Goal: Transaction & Acquisition: Download file/media

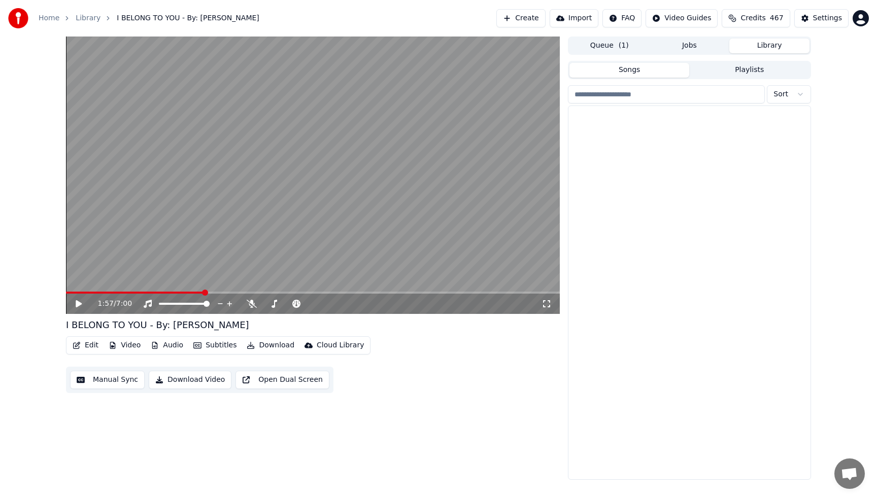
scroll to position [2699, 0]
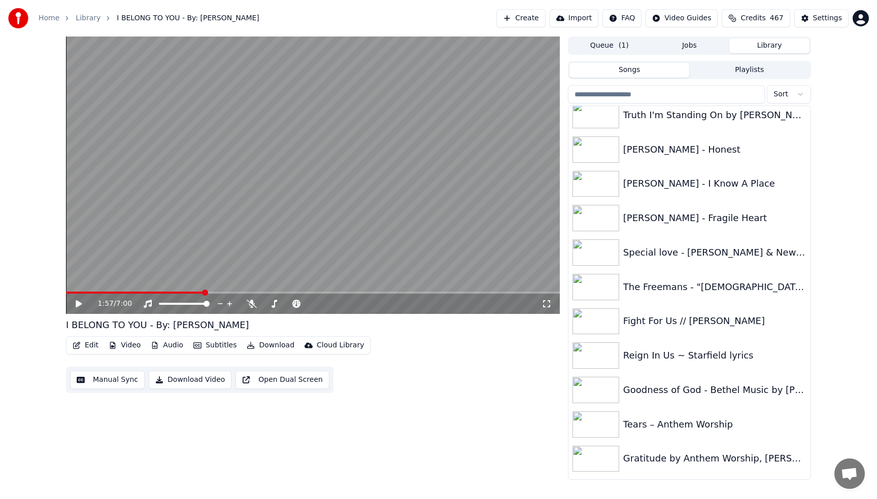
click at [754, 71] on button "Playlists" at bounding box center [749, 70] width 120 height 15
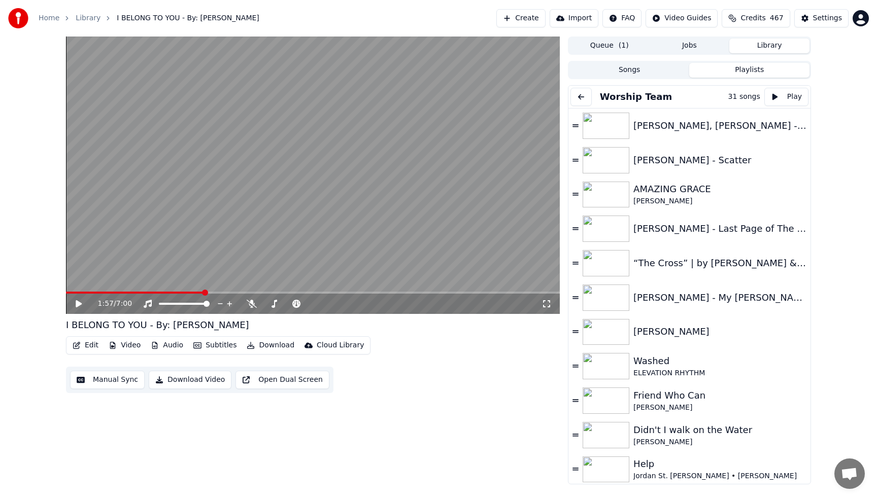
click at [742, 69] on button "Playlists" at bounding box center [749, 70] width 120 height 15
click at [646, 123] on div "[PERSON_NAME], [PERSON_NAME] - Me on Your Mind ft. [PERSON_NAME]" at bounding box center [714, 126] width 163 height 14
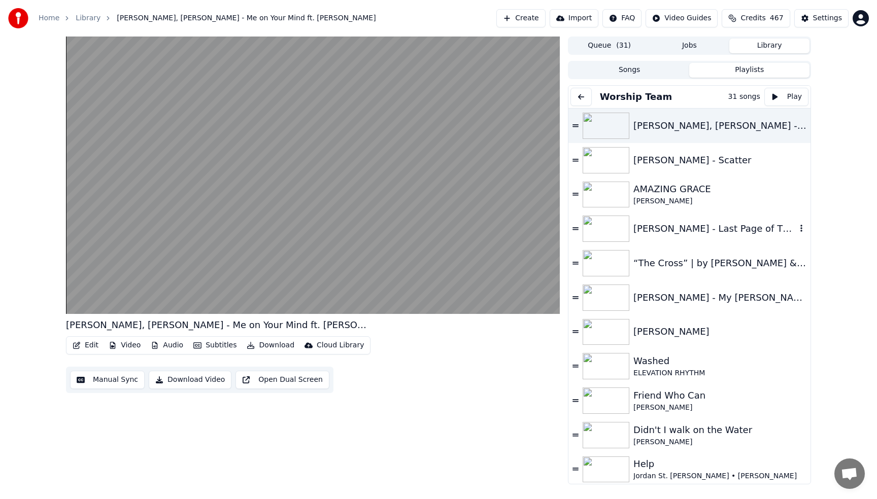
click at [694, 234] on div "[PERSON_NAME] - Last Page of The [DEMOGRAPHIC_DATA] ft. [PERSON_NAME]" at bounding box center [714, 229] width 163 height 14
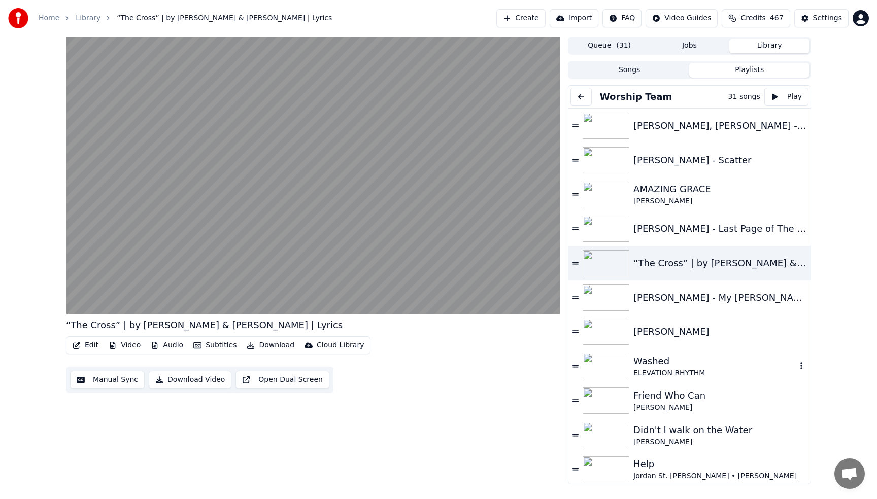
click at [679, 366] on div "Washed" at bounding box center [714, 361] width 163 height 14
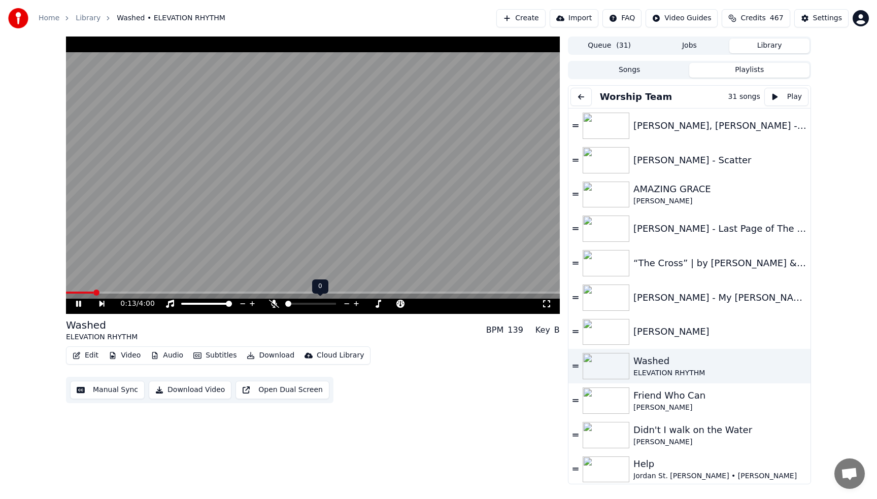
click at [292, 304] on span at bounding box center [310, 304] width 51 height 2
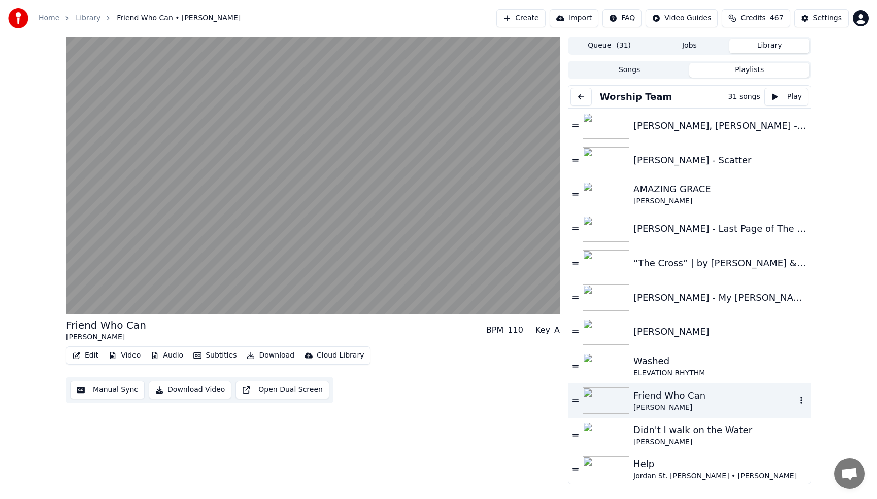
click at [694, 395] on div "Friend Who Can" at bounding box center [714, 396] width 163 height 14
click at [714, 472] on div "Jordan St. [PERSON_NAME] • [PERSON_NAME]" at bounding box center [714, 476] width 163 height 10
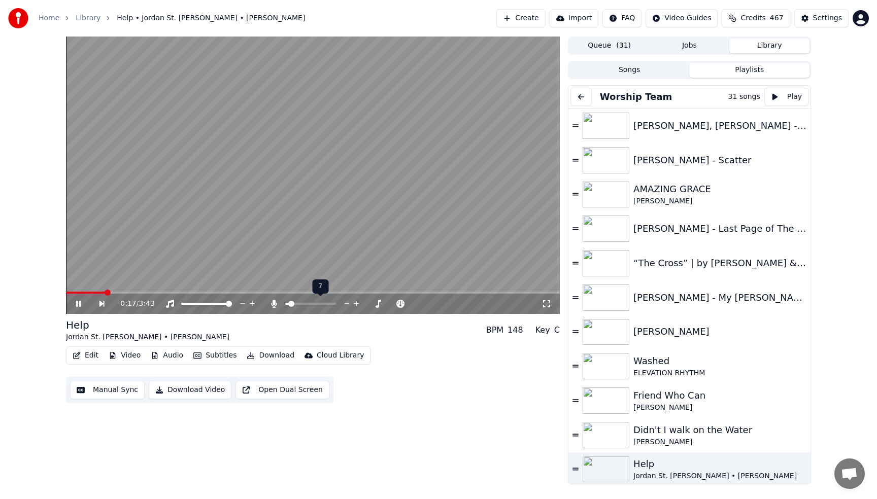
click at [289, 303] on span at bounding box center [291, 304] width 6 height 6
click at [344, 305] on icon at bounding box center [347, 304] width 10 height 10
click at [305, 135] on video at bounding box center [313, 176] width 494 height 278
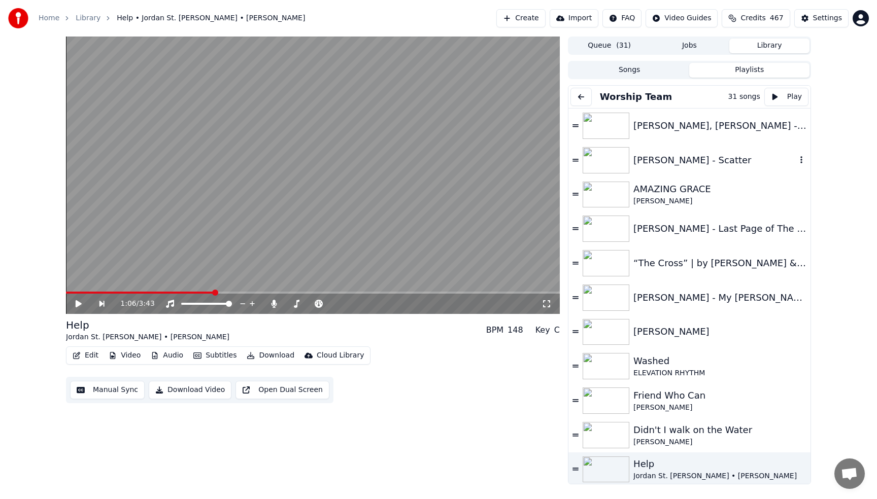
click at [605, 166] on img at bounding box center [605, 160] width 47 height 26
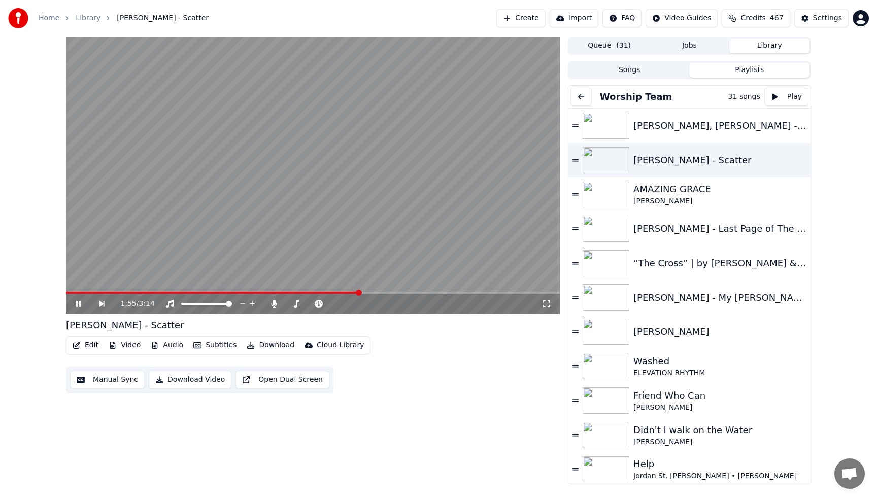
click at [445, 98] on video at bounding box center [313, 176] width 494 height 278
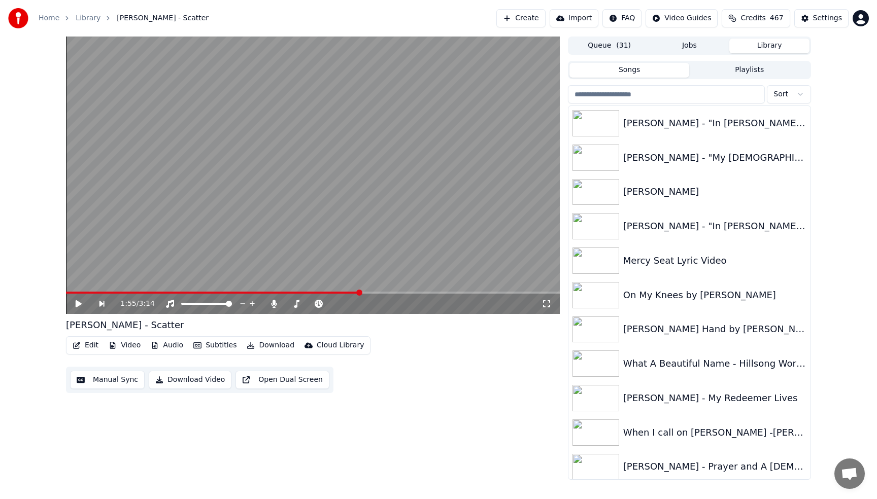
click at [670, 76] on button "Songs" at bounding box center [629, 70] width 120 height 15
click at [824, 347] on div "1:55 / 3:14 [PERSON_NAME] - Scatter Edit Video Audio Subtitles Download Cloud L…" at bounding box center [438, 258] width 877 height 443
click at [828, 242] on div "1:55 / 3:14 [PERSON_NAME] - Scatter Edit Video Audio Subtitles Download Cloud L…" at bounding box center [438, 258] width 877 height 443
click at [646, 367] on div "What A Beautiful Name - Hillsong Worship - Lyric Video" at bounding box center [709, 364] width 173 height 14
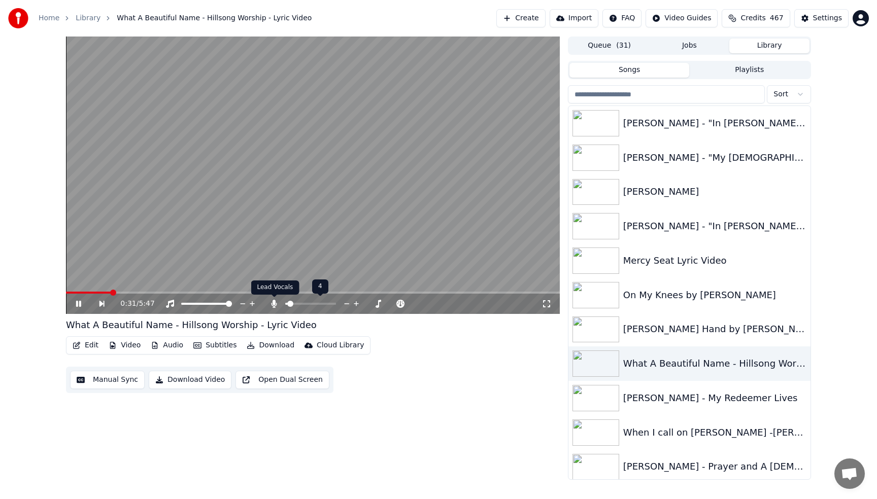
click at [275, 303] on icon at bounding box center [274, 304] width 10 height 8
click at [234, 165] on video at bounding box center [313, 176] width 494 height 278
click at [325, 292] on span at bounding box center [196, 293] width 260 height 2
click at [288, 293] on span at bounding box center [291, 293] width 6 height 6
click at [73, 304] on div "2:37 / 5:47" at bounding box center [313, 304] width 486 height 10
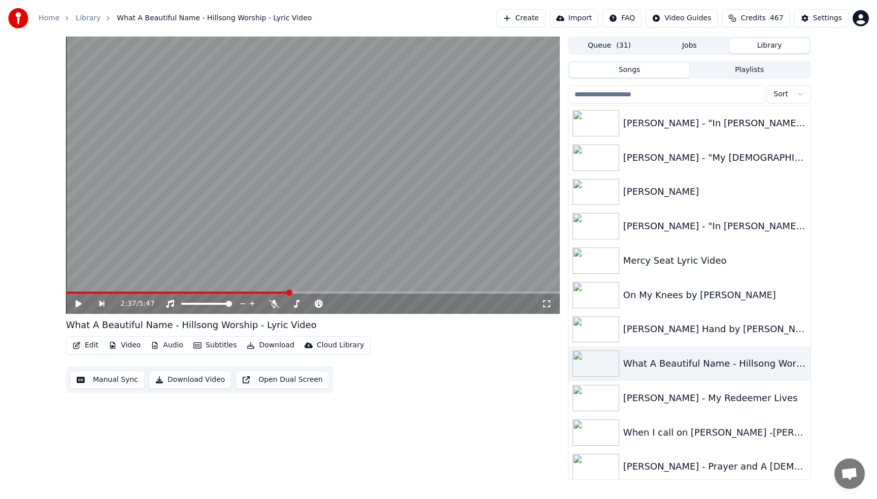
click at [79, 304] on icon at bounding box center [79, 303] width 6 height 7
click at [160, 203] on video at bounding box center [313, 176] width 494 height 278
click at [76, 305] on icon at bounding box center [79, 303] width 6 height 7
click at [76, 305] on icon at bounding box center [78, 304] width 5 height 6
click at [74, 302] on icon at bounding box center [85, 304] width 23 height 8
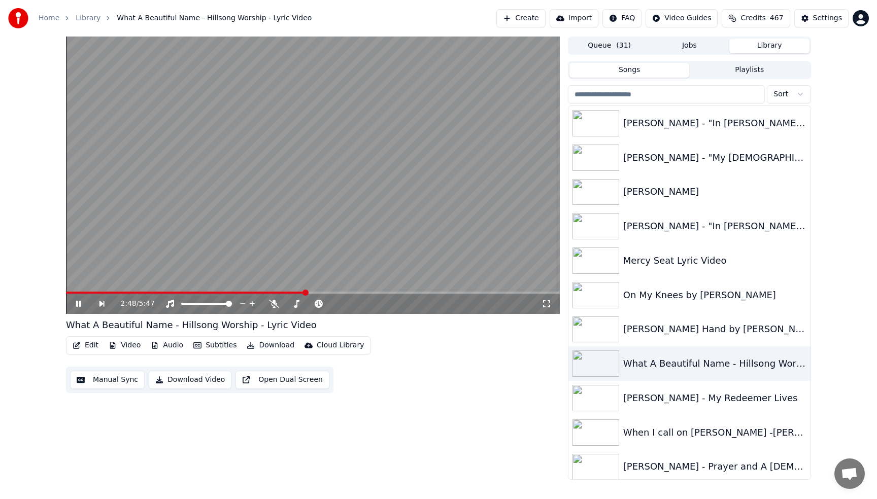
click at [74, 302] on icon at bounding box center [85, 304] width 23 height 8
click at [75, 303] on icon at bounding box center [85, 304] width 23 height 8
click at [79, 304] on icon at bounding box center [79, 303] width 6 height 7
click at [79, 304] on icon at bounding box center [85, 304] width 23 height 8
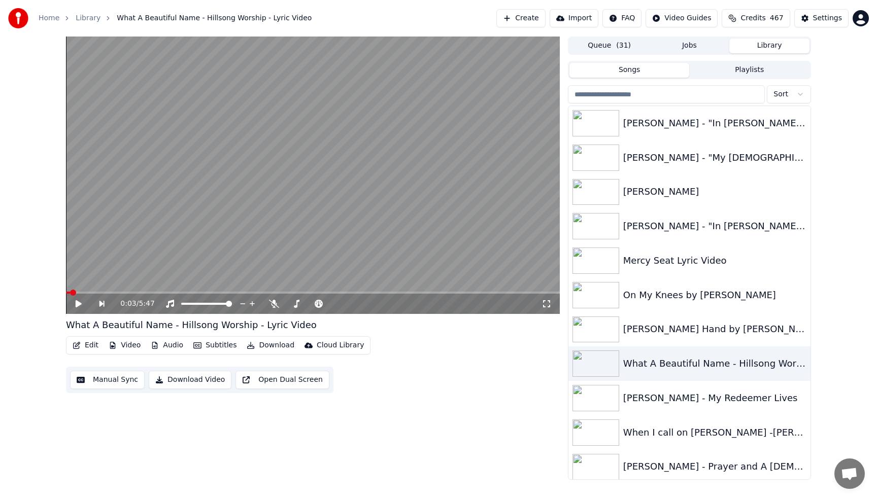
click at [70, 292] on span at bounding box center [68, 293] width 4 height 2
click at [66, 290] on span at bounding box center [69, 293] width 6 height 6
click at [76, 304] on icon at bounding box center [79, 303] width 6 height 7
click at [309, 292] on span at bounding box center [215, 293] width 299 height 2
click at [348, 291] on video at bounding box center [313, 176] width 494 height 278
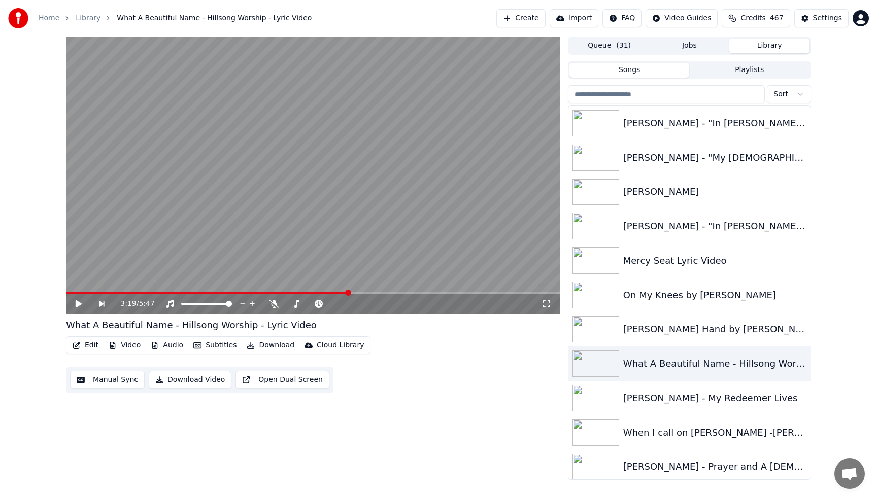
click at [349, 292] on span at bounding box center [207, 293] width 283 height 2
click at [321, 292] on span at bounding box center [194, 293] width 256 height 2
click at [77, 306] on icon at bounding box center [79, 303] width 6 height 7
click at [356, 189] on video at bounding box center [313, 176] width 494 height 278
click at [641, 431] on div "When I call on [PERSON_NAME] -[PERSON_NAME]" at bounding box center [709, 433] width 173 height 14
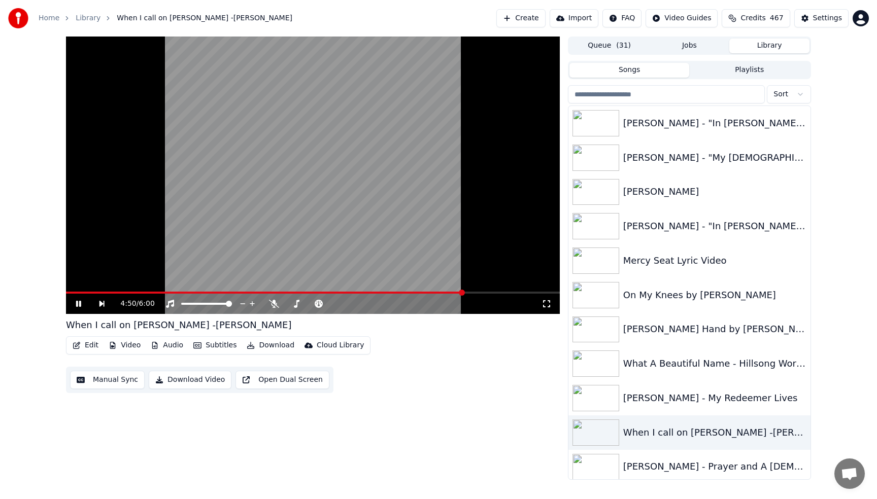
click at [269, 99] on video at bounding box center [313, 176] width 494 height 278
click at [739, 74] on button "Playlists" at bounding box center [749, 70] width 120 height 15
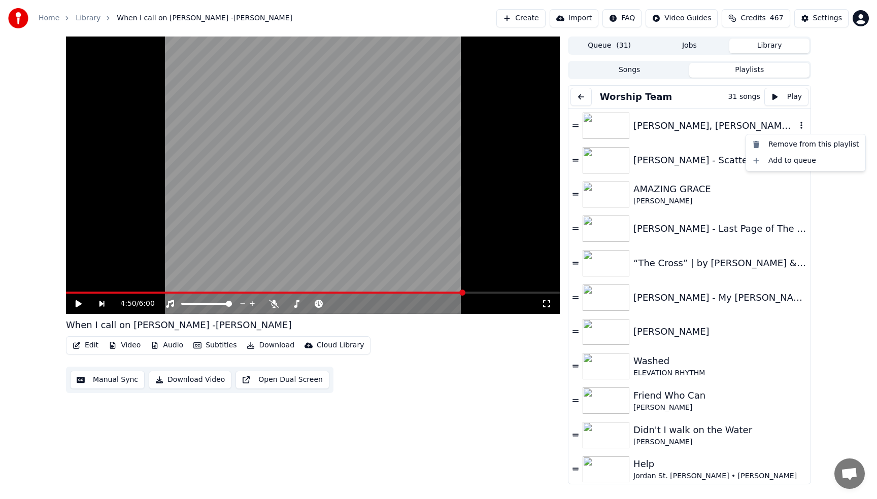
click at [802, 126] on icon "button" at bounding box center [801, 125] width 10 height 8
click at [688, 125] on div "[PERSON_NAME], [PERSON_NAME] - Me on Your Mind ft. [PERSON_NAME]" at bounding box center [714, 126] width 163 height 14
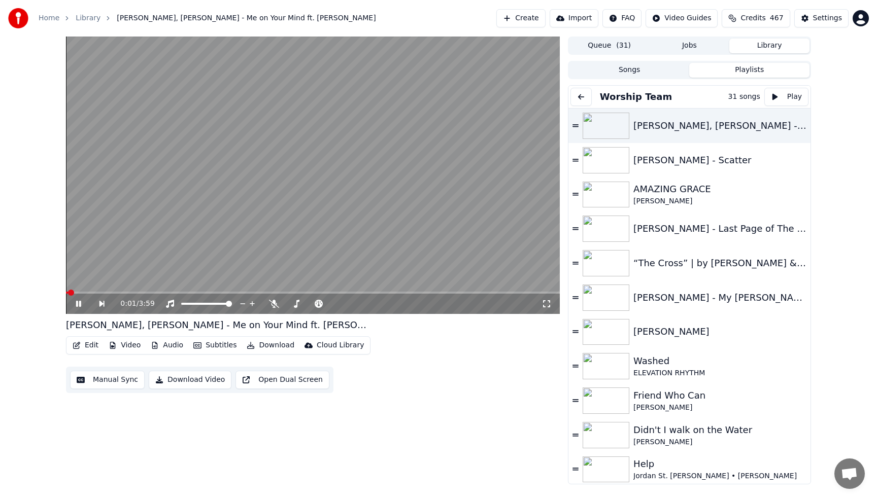
click at [264, 347] on button "Download" at bounding box center [271, 345] width 56 height 14
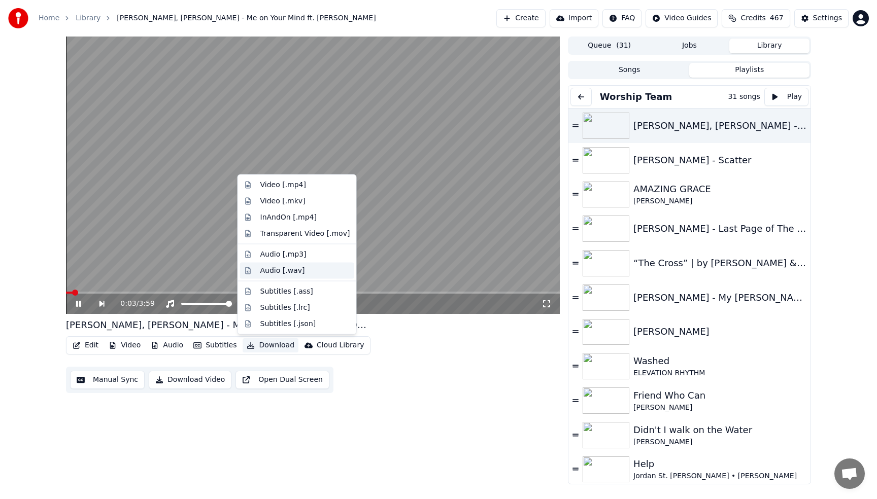
click at [272, 271] on div "Audio [.wav]" at bounding box center [282, 270] width 45 height 10
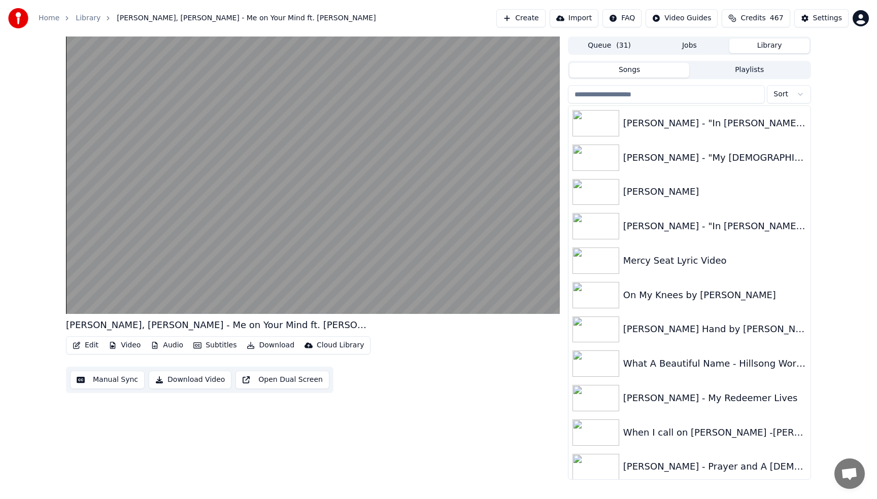
click at [766, 46] on button "Library" at bounding box center [769, 46] width 80 height 15
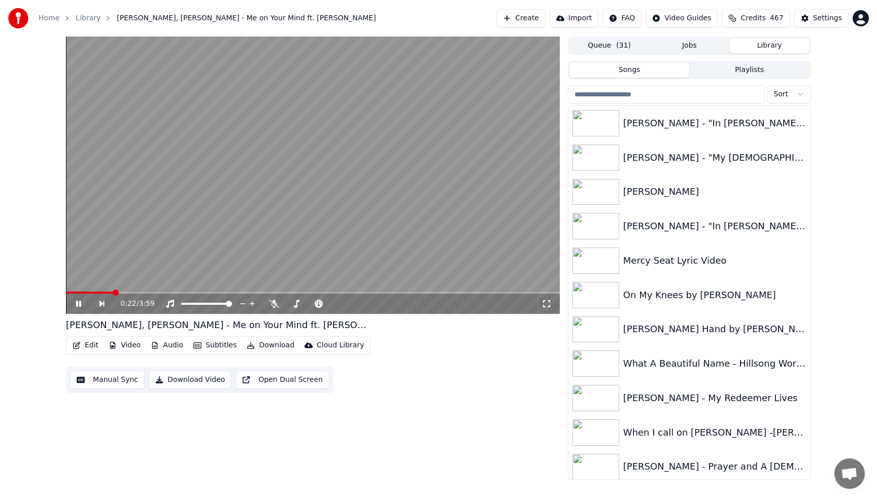
click at [712, 88] on input "search" at bounding box center [666, 94] width 197 height 18
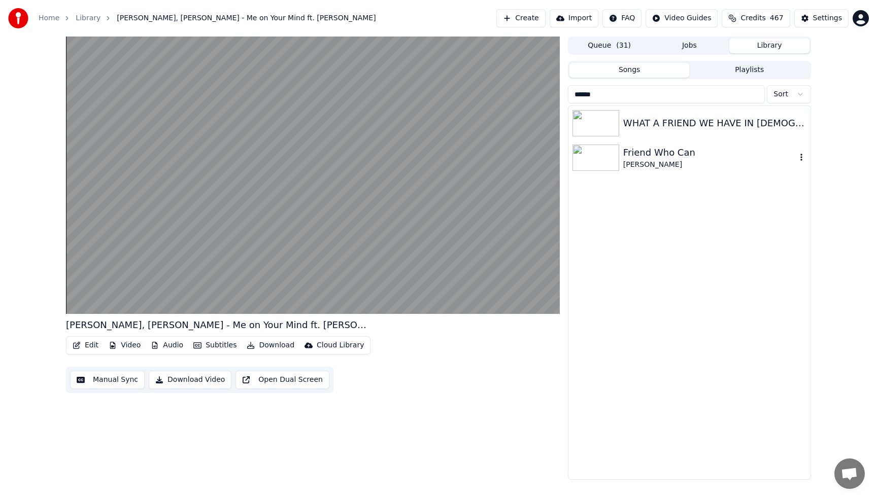
type input "******"
click at [679, 146] on div "Friend Who Can" at bounding box center [709, 153] width 173 height 14
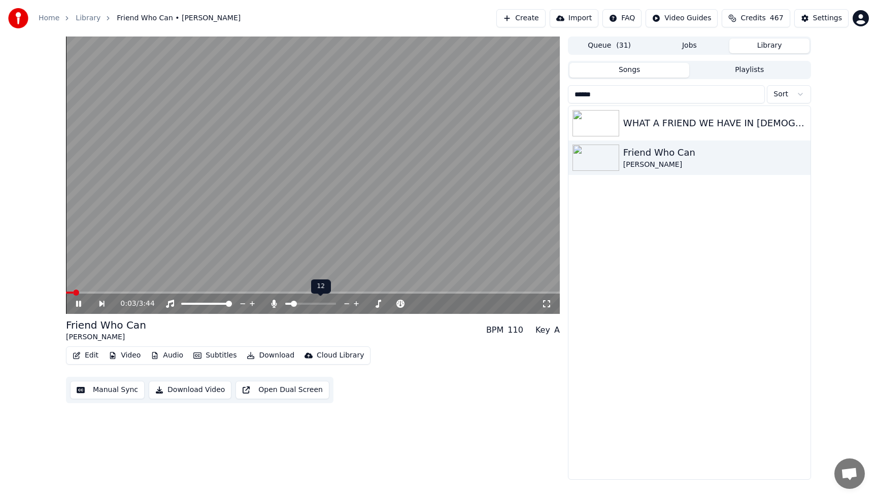
click at [291, 304] on span at bounding box center [310, 304] width 51 height 2
click at [346, 305] on icon at bounding box center [347, 304] width 10 height 10
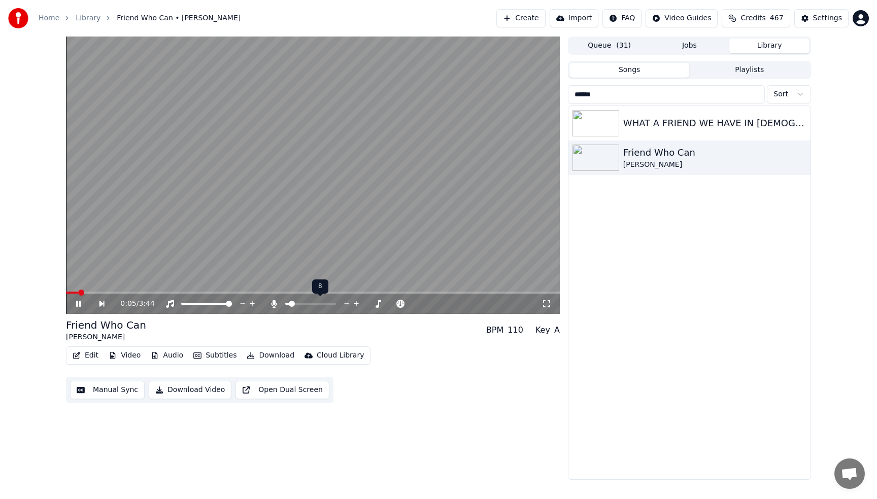
click at [346, 305] on icon at bounding box center [347, 304] width 10 height 10
click at [278, 356] on button "Download" at bounding box center [271, 356] width 56 height 14
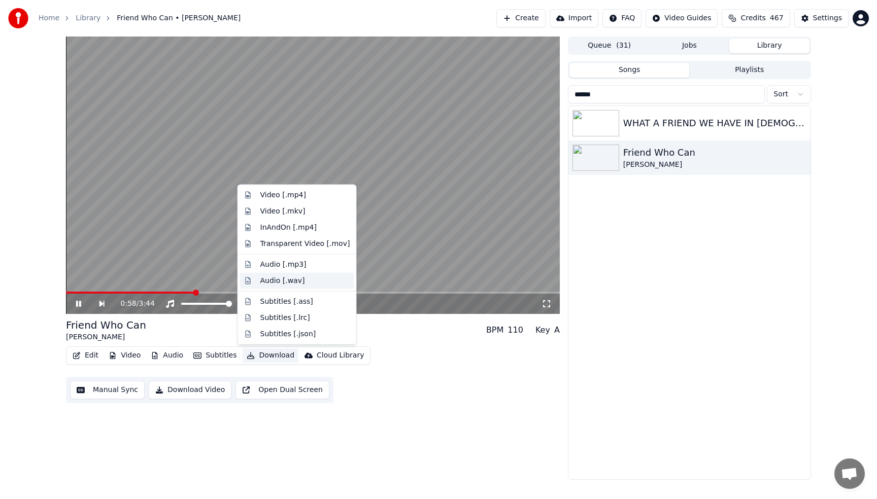
click at [276, 283] on div "Audio [.wav]" at bounding box center [282, 280] width 45 height 10
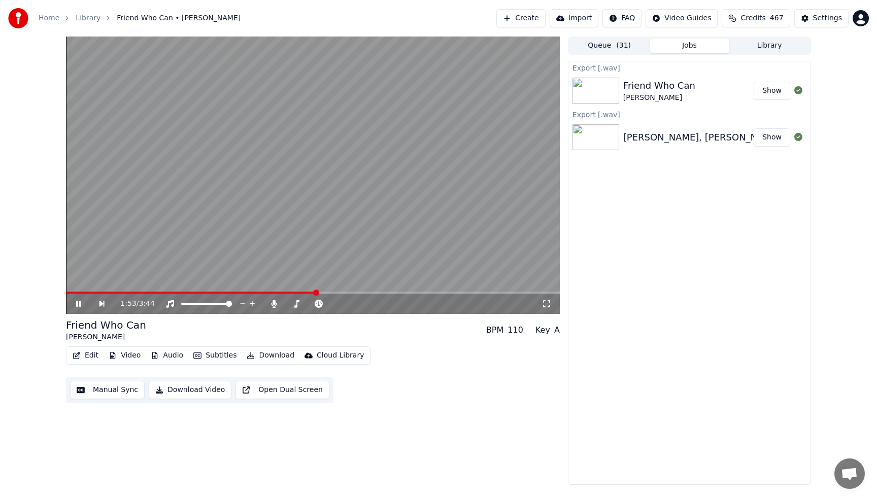
click at [385, 95] on video at bounding box center [313, 176] width 494 height 278
click at [760, 44] on button "Library" at bounding box center [769, 46] width 80 height 15
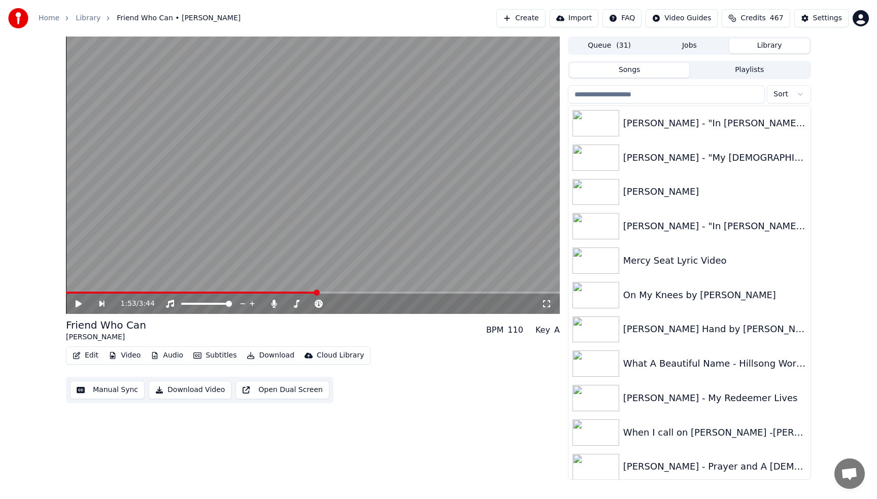
click at [744, 63] on button "Playlists" at bounding box center [749, 70] width 120 height 15
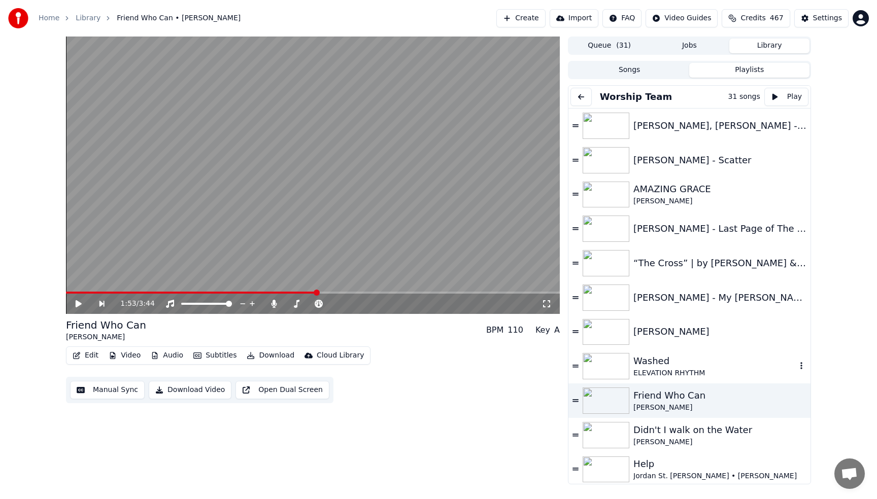
click at [672, 369] on div "ELEVATION RHYTHM" at bounding box center [714, 373] width 163 height 10
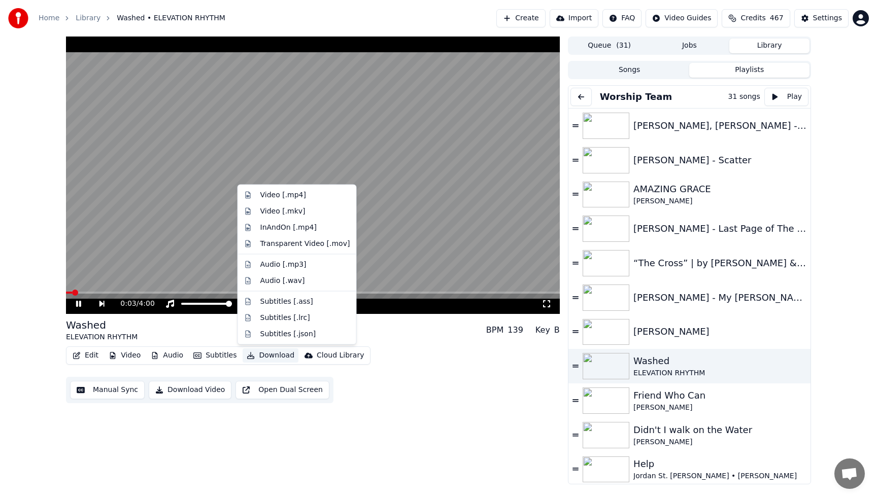
click at [276, 357] on button "Download" at bounding box center [271, 356] width 56 height 14
click at [280, 280] on div "Audio [.wav]" at bounding box center [282, 280] width 45 height 10
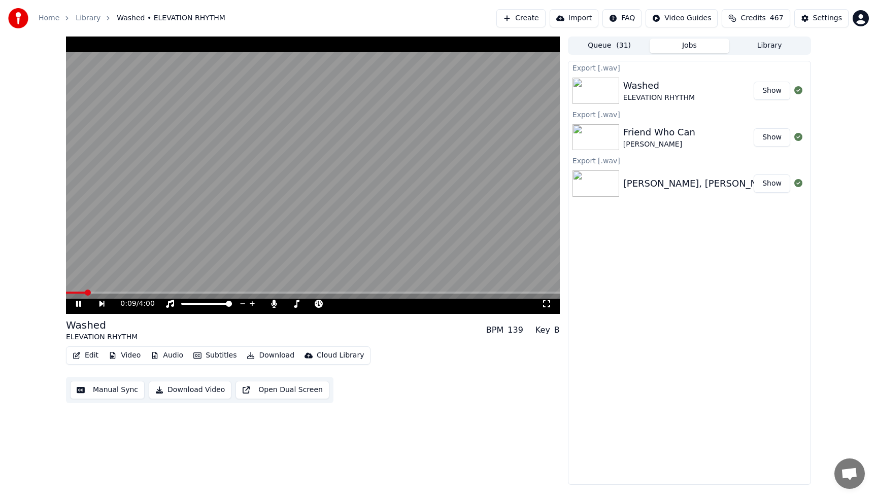
click at [771, 92] on button "Show" at bounding box center [771, 91] width 37 height 18
click at [269, 87] on video at bounding box center [313, 176] width 494 height 278
click at [767, 46] on button "Library" at bounding box center [769, 46] width 80 height 15
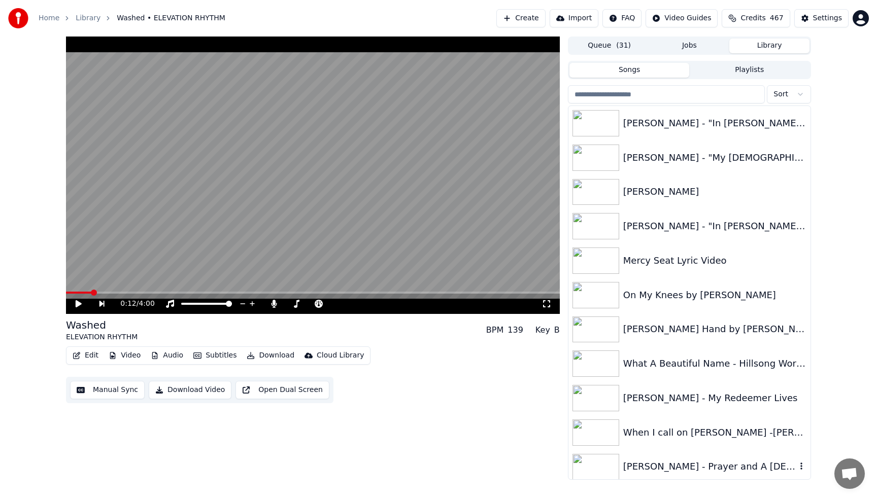
click at [666, 463] on div "[PERSON_NAME] - Prayer and A [DEMOGRAPHIC_DATA]" at bounding box center [709, 467] width 173 height 14
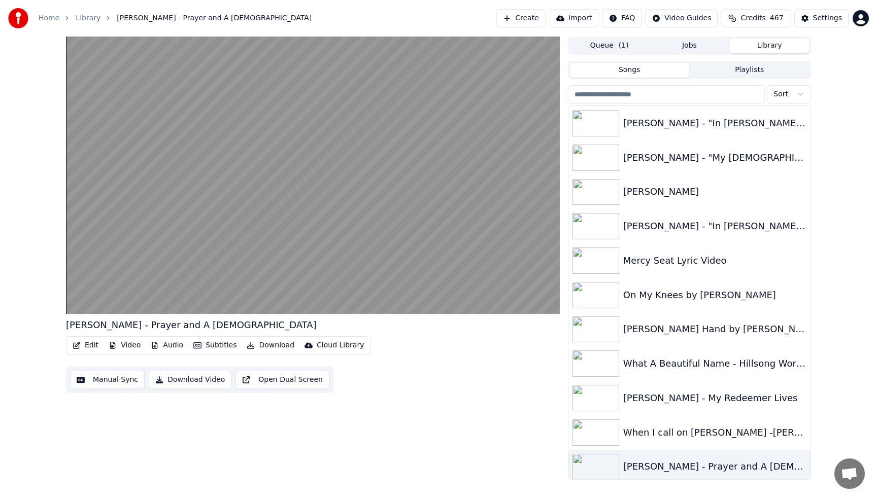
click at [270, 345] on button "Download" at bounding box center [271, 345] width 56 height 14
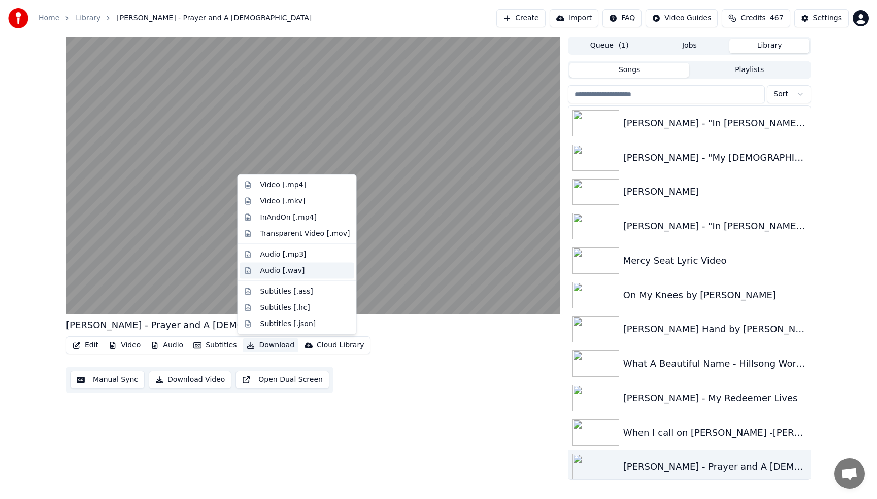
click at [276, 276] on div "Audio [.wav]" at bounding box center [297, 270] width 114 height 16
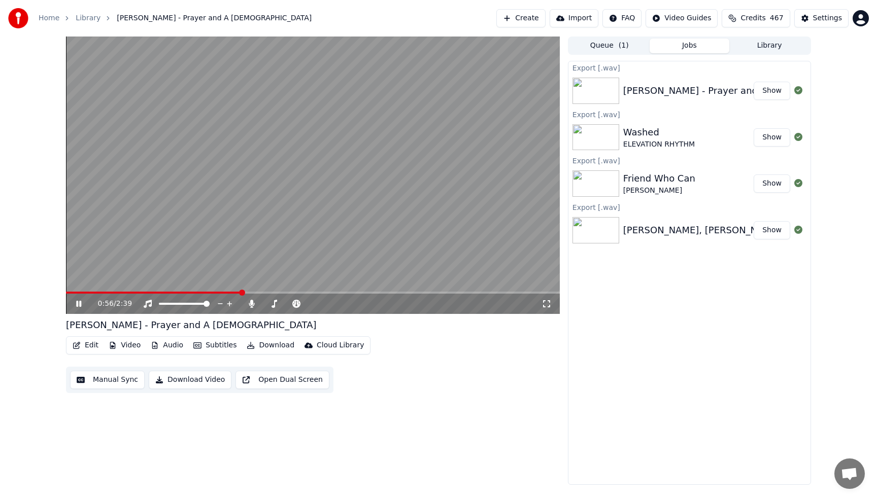
click at [777, 230] on button "Show" at bounding box center [771, 230] width 37 height 18
click at [262, 135] on video at bounding box center [313, 176] width 494 height 278
click at [763, 43] on button "Library" at bounding box center [769, 46] width 80 height 15
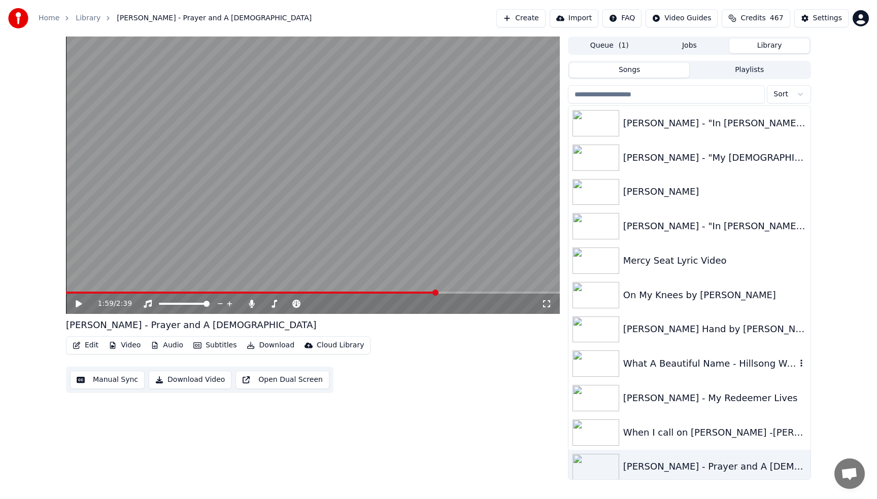
click at [719, 368] on div "What A Beautiful Name - Hillsong Worship - Lyric Video" at bounding box center [709, 364] width 173 height 14
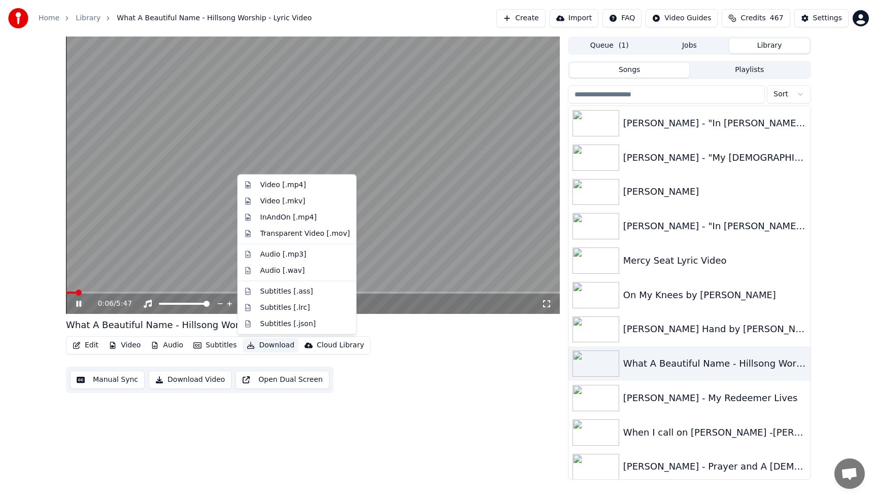
click at [280, 347] on button "Download" at bounding box center [271, 345] width 56 height 14
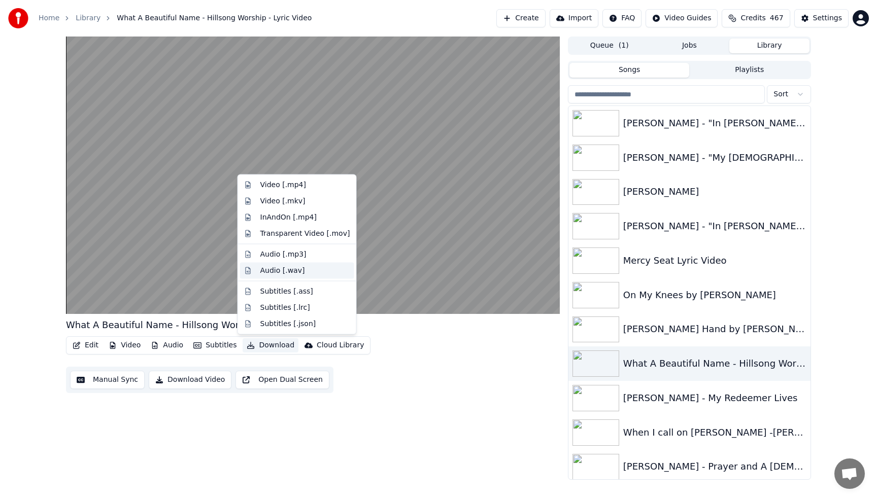
click at [274, 271] on div "Audio [.wav]" at bounding box center [282, 270] width 45 height 10
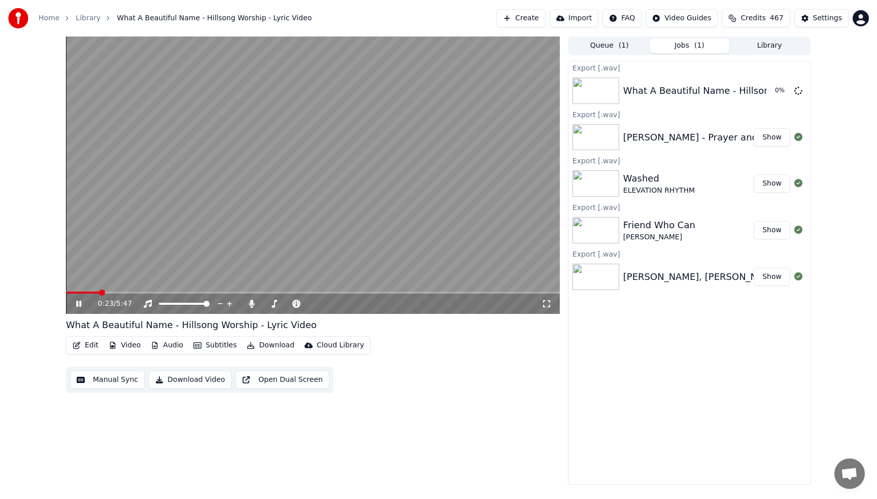
click at [210, 221] on video at bounding box center [313, 176] width 494 height 278
click at [777, 90] on button "Show" at bounding box center [771, 91] width 37 height 18
